Goal: Task Accomplishment & Management: Manage account settings

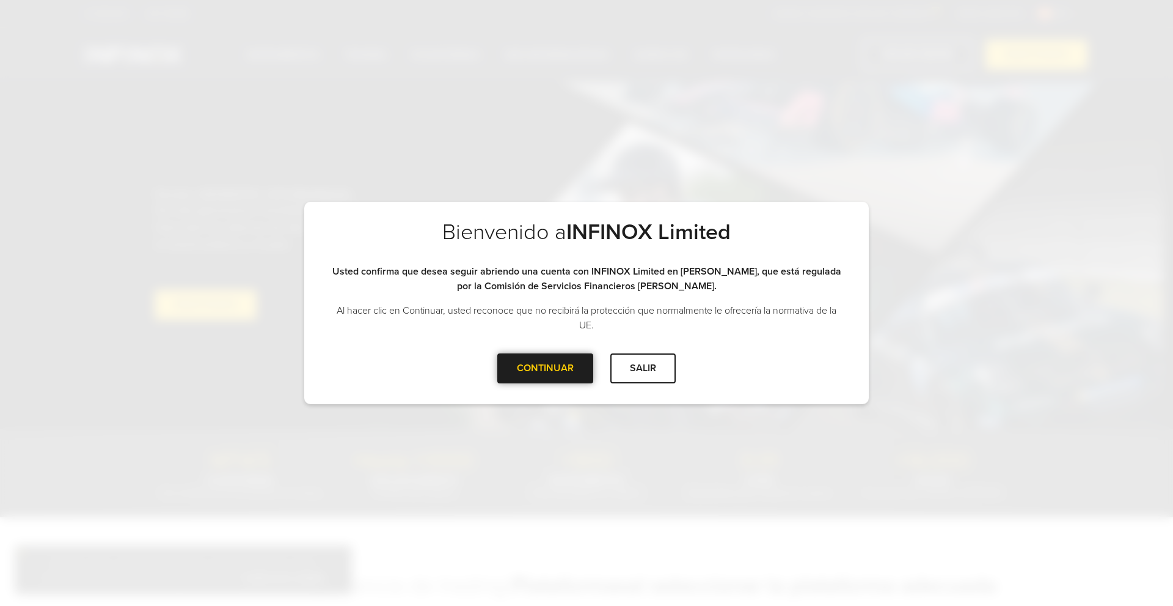
click at [559, 375] on div "CONTINUAR" at bounding box center [545, 368] width 96 height 30
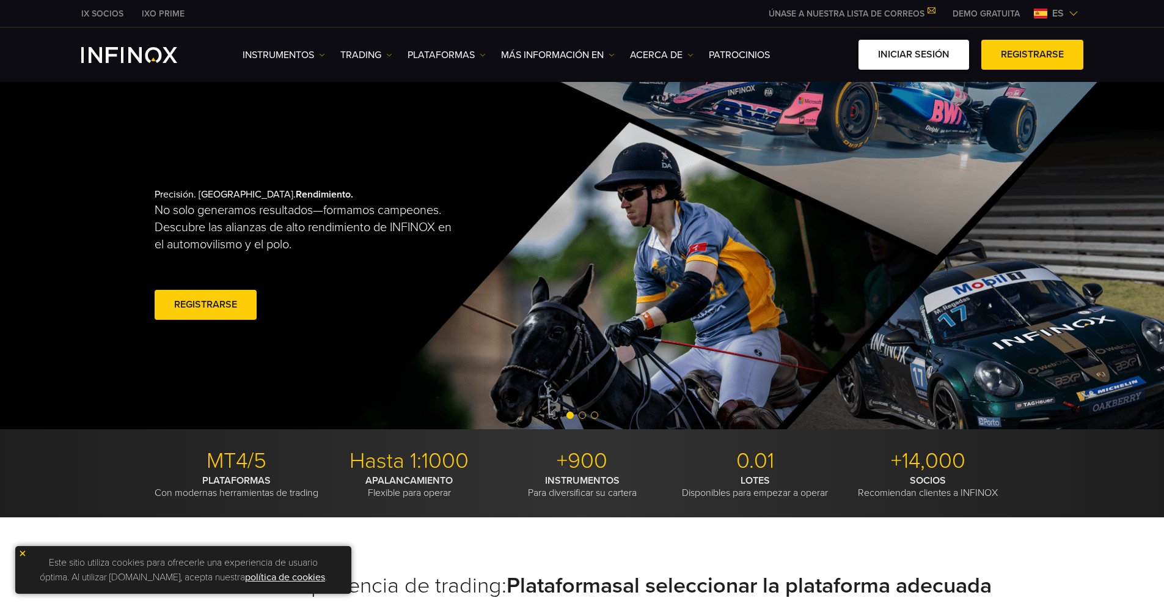
click at [931, 55] on link "Iniciar sesión" at bounding box center [914, 55] width 111 height 30
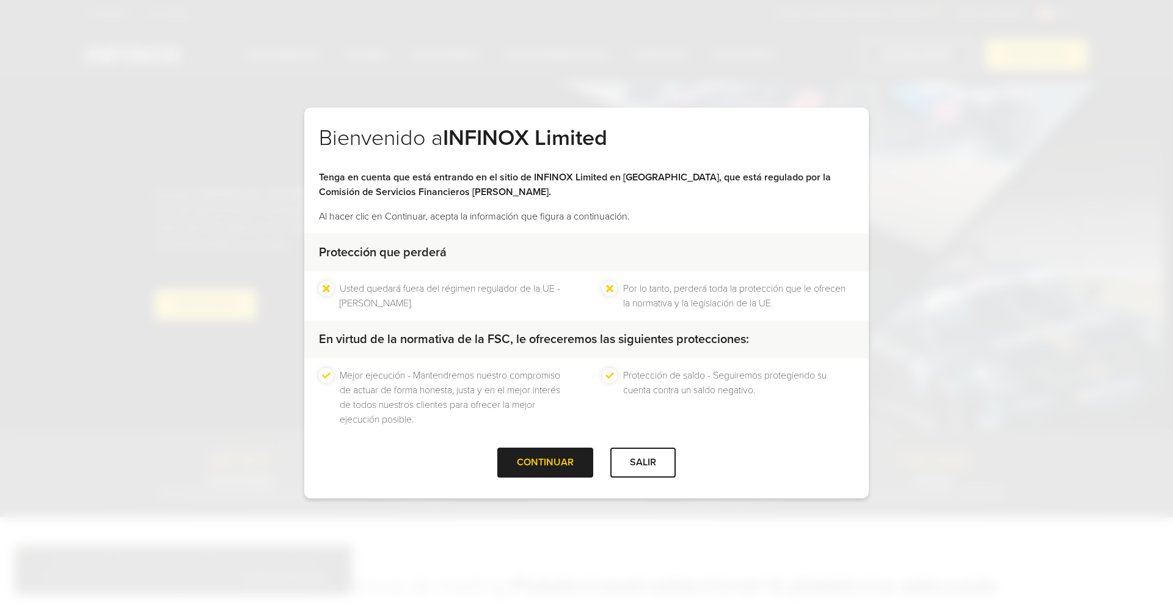
click at [546, 462] on div at bounding box center [546, 462] width 0 height 0
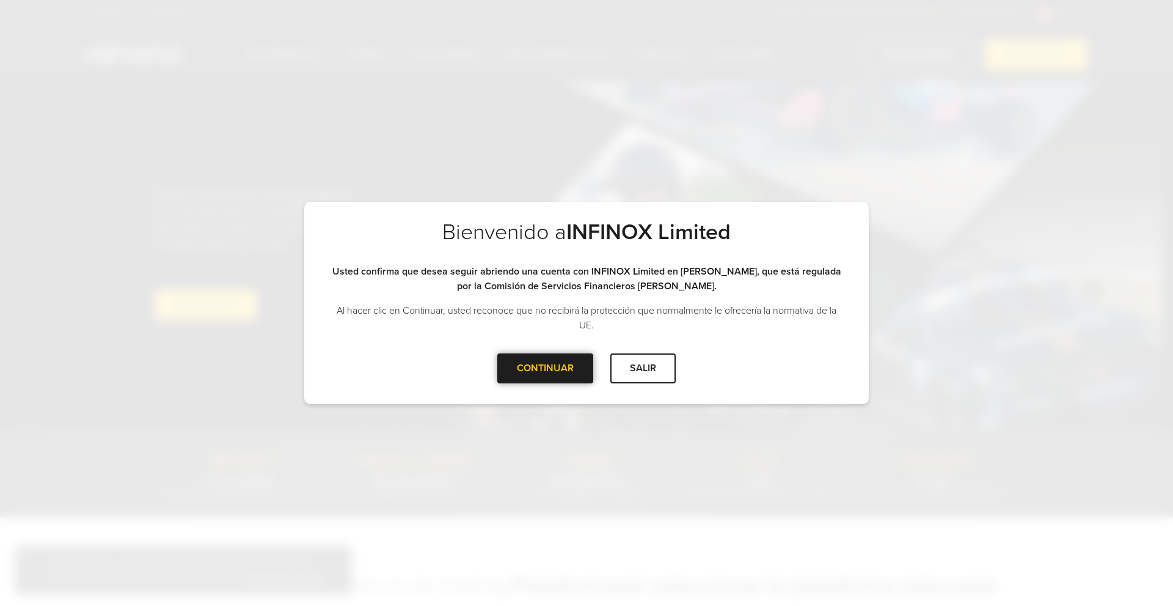
click at [546, 368] on div at bounding box center [546, 368] width 0 height 0
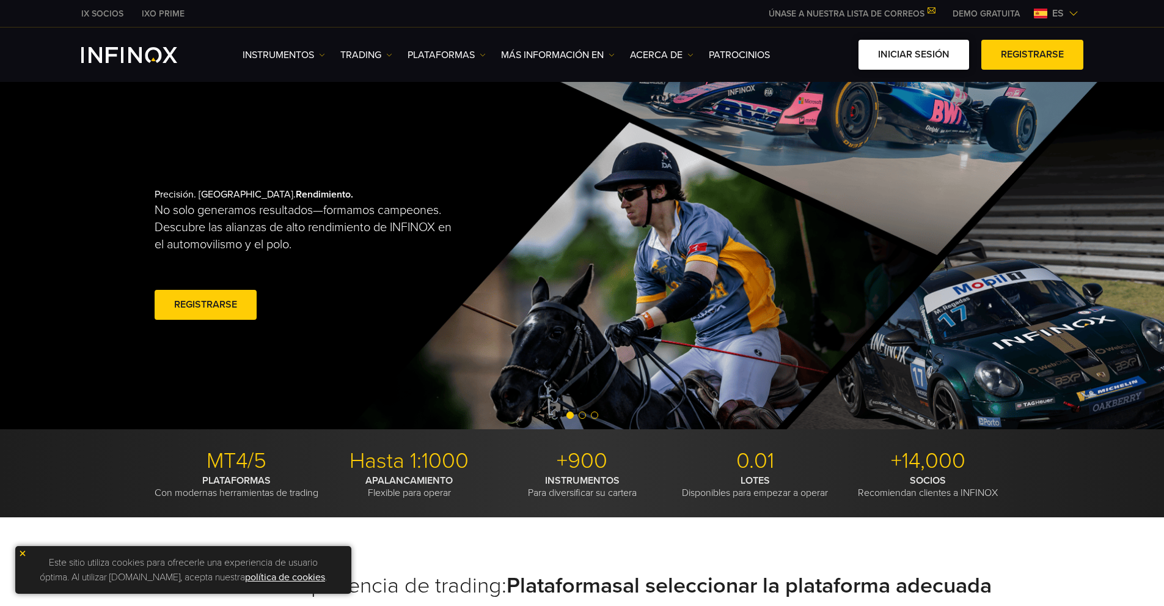
click at [901, 63] on link "Iniciar sesión" at bounding box center [914, 55] width 111 height 30
